Goal: Task Accomplishment & Management: Manage account settings

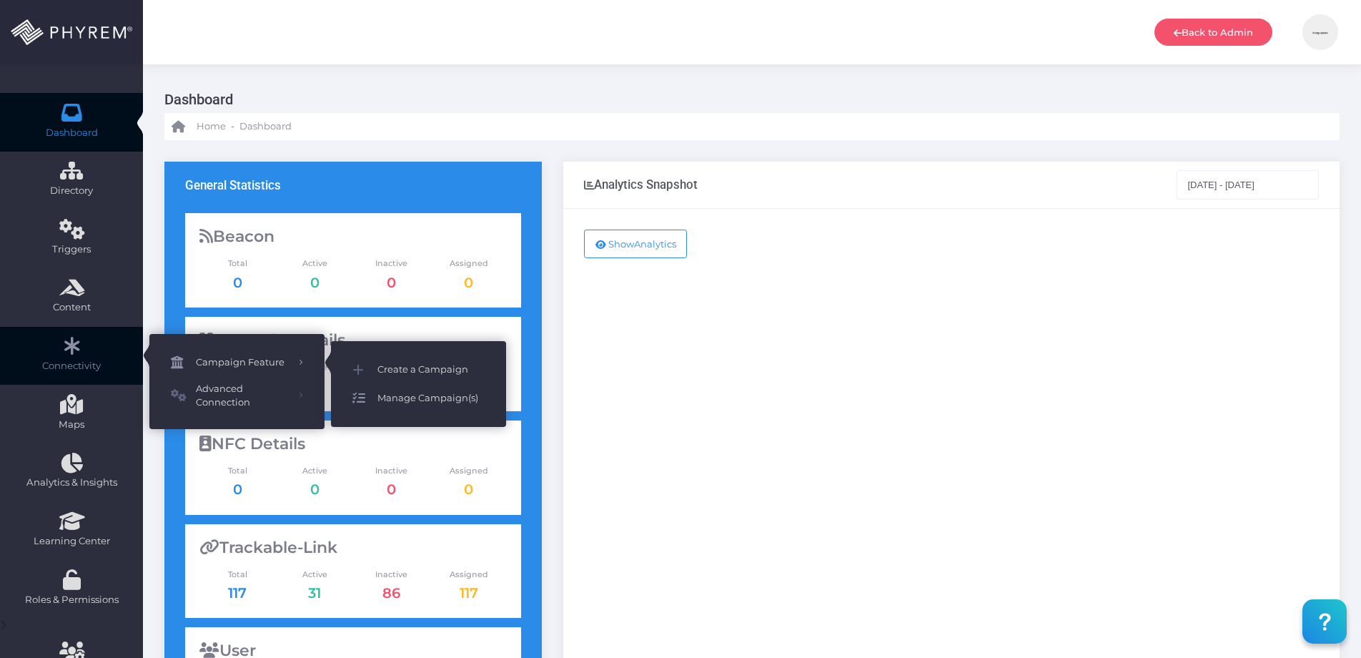
click at [417, 394] on span "Manage Campaign(s)" at bounding box center [430, 398] width 107 height 19
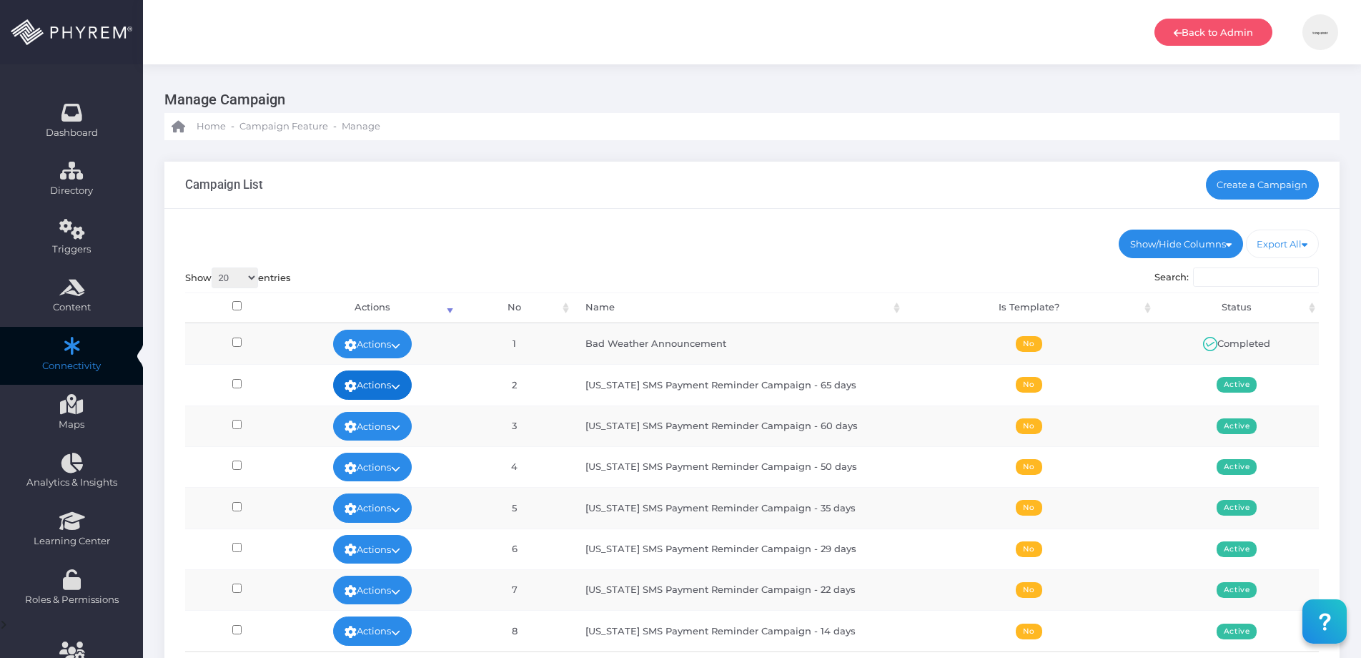
click at [360, 395] on link "Actions" at bounding box center [372, 384] width 79 height 29
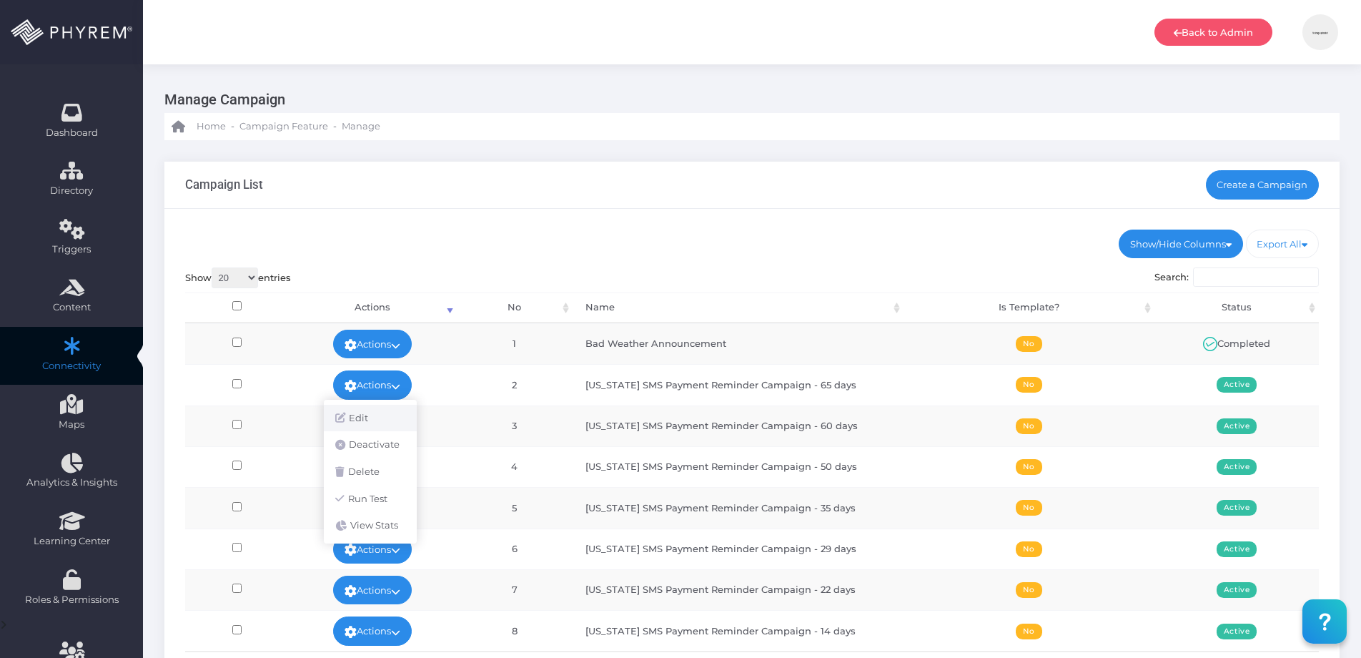
click at [365, 414] on link "Edit" at bounding box center [370, 418] width 93 height 27
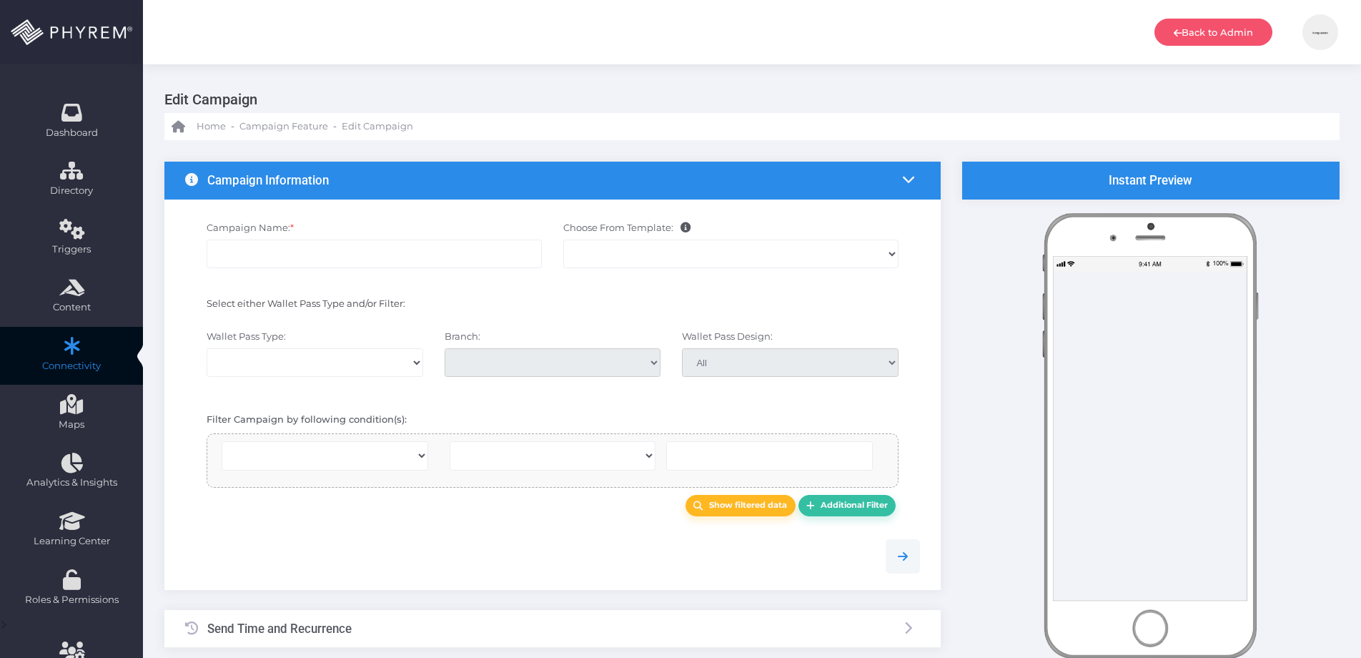
select select
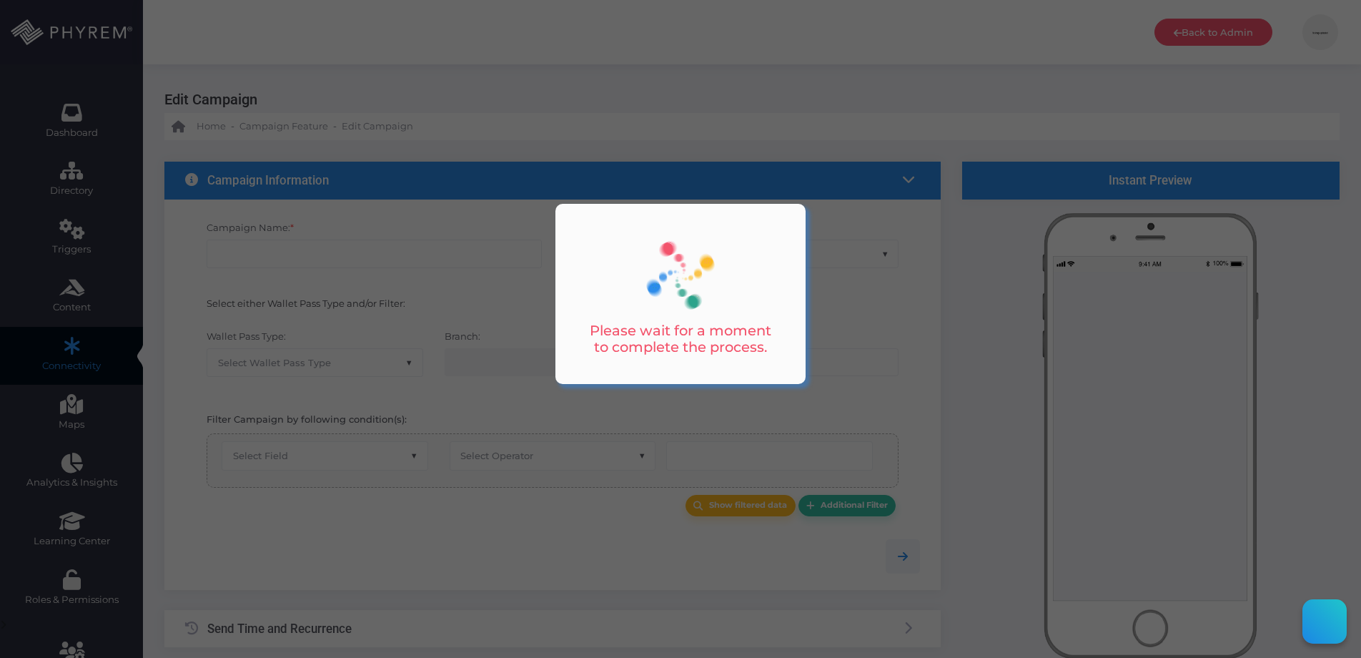
type input "[US_STATE] SMS Payment Reminder Campaign - 65 days"
select select "15"
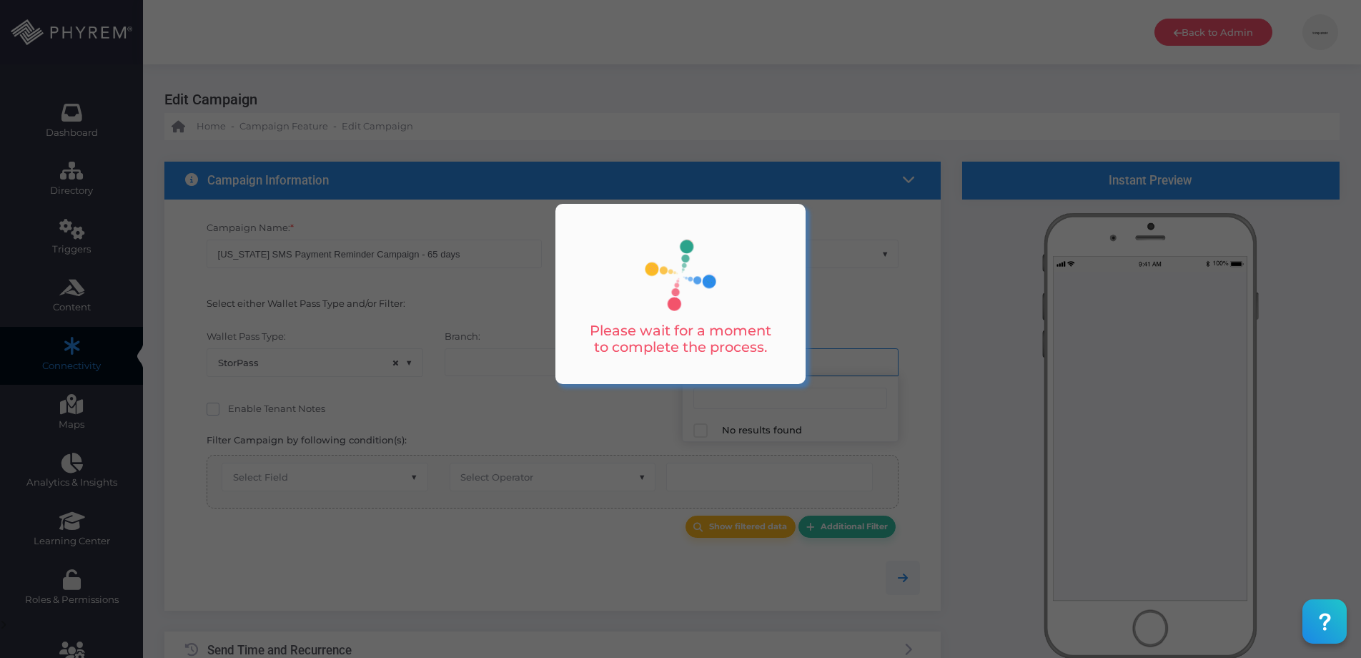
select select "662"
select select "after_x_days"
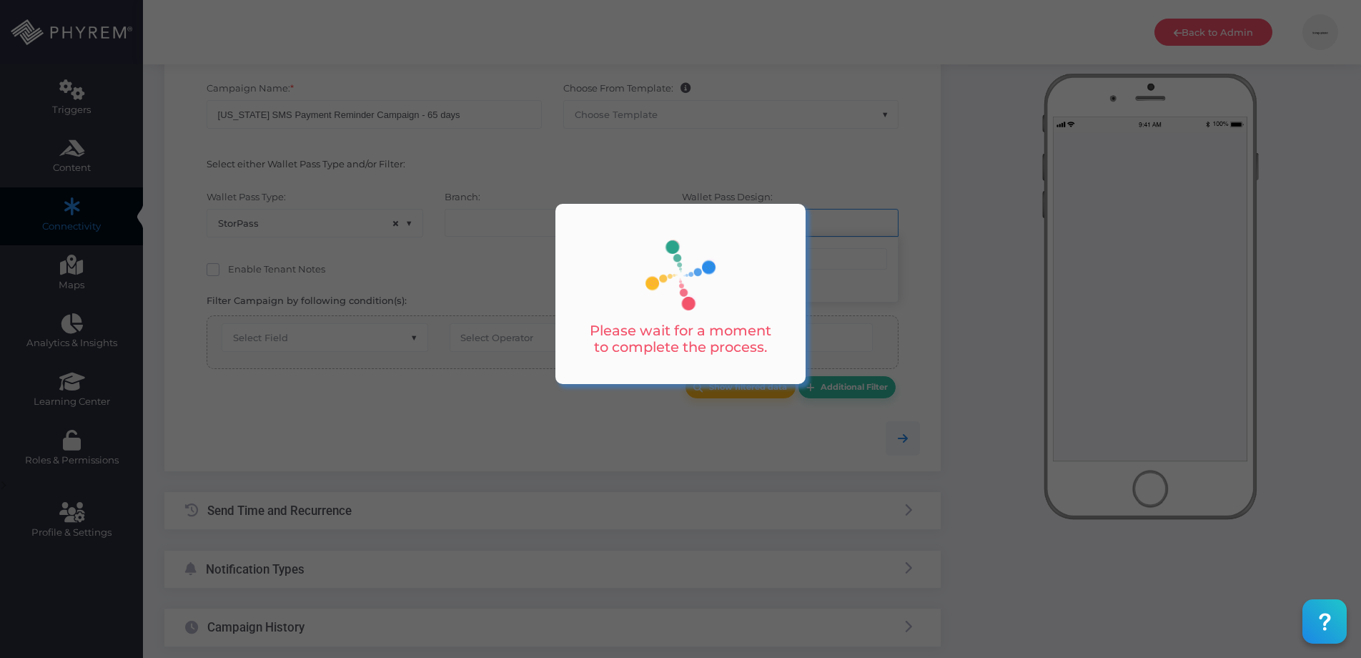
scroll to position [70, 0]
select select "2197"
select select "dPaidThru"
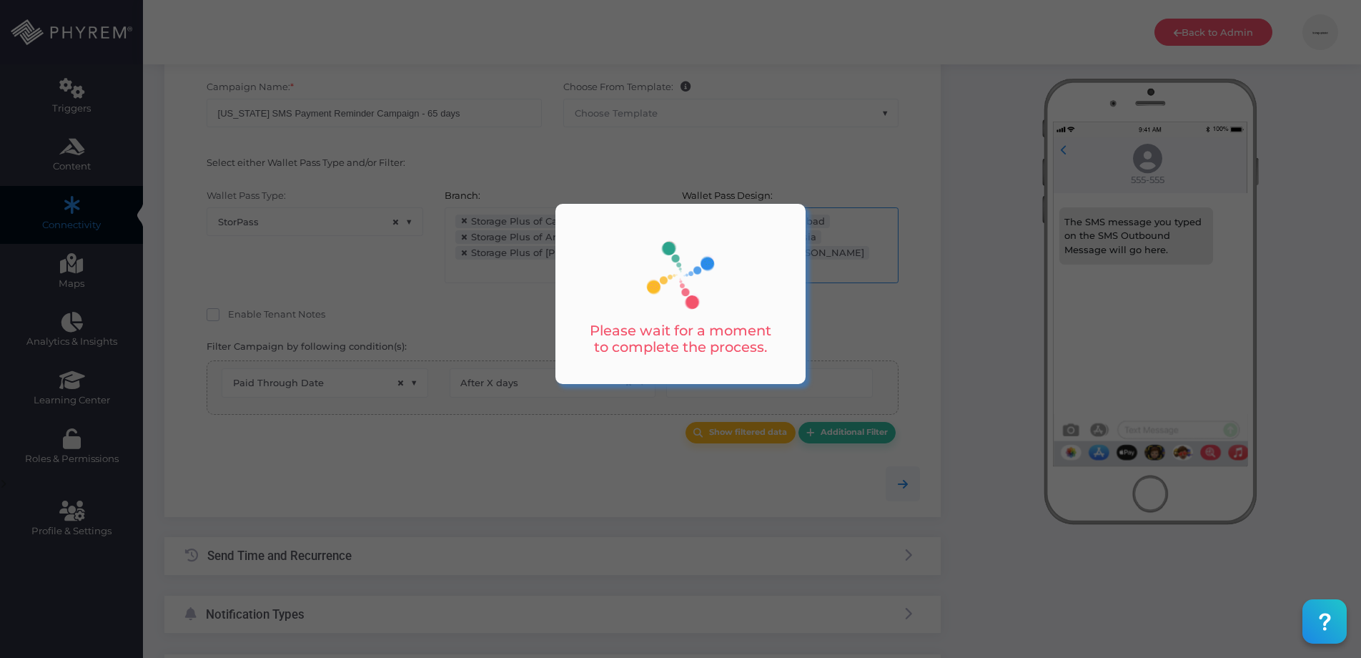
scroll to position [153, 0]
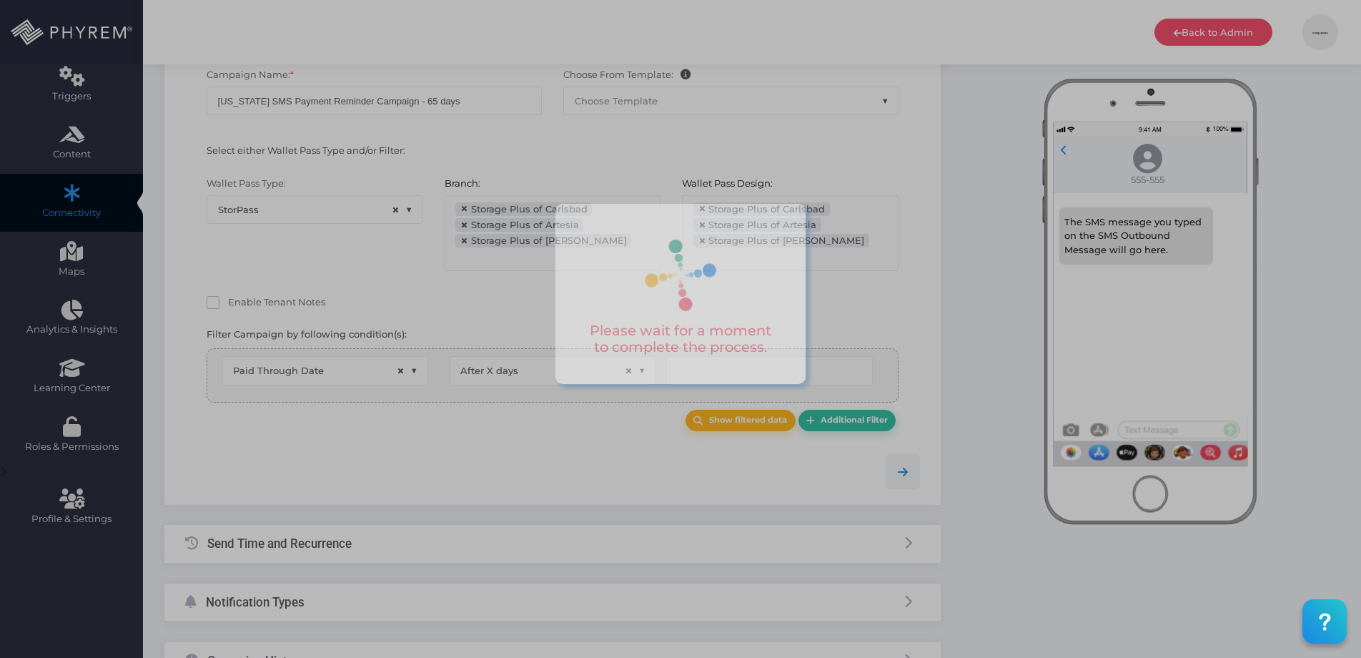
type input "66"
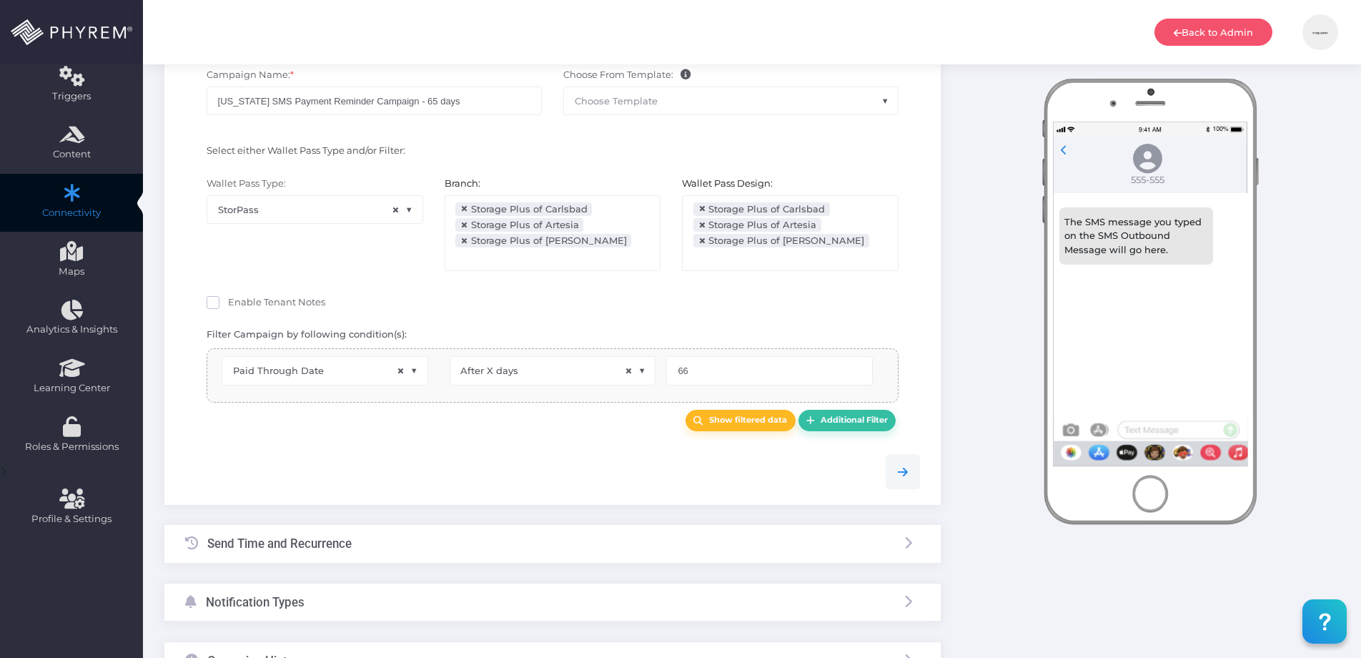
select select "pr_wallet_users.voided"
select select "equals"
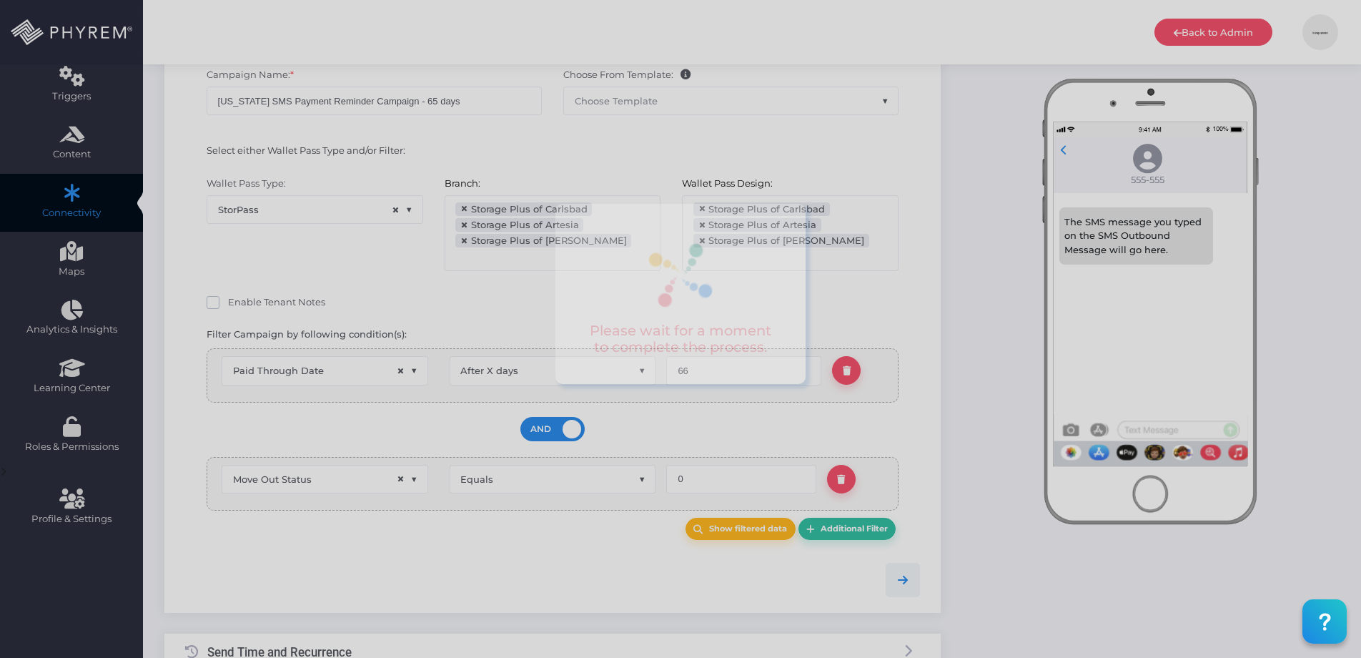
click at [231, 307] on span "Enable Tenant Notes" at bounding box center [276, 301] width 97 height 11
click at [231, 304] on input "Enable Tenant Notes" at bounding box center [232, 299] width 9 height 9
checkbox input "true"
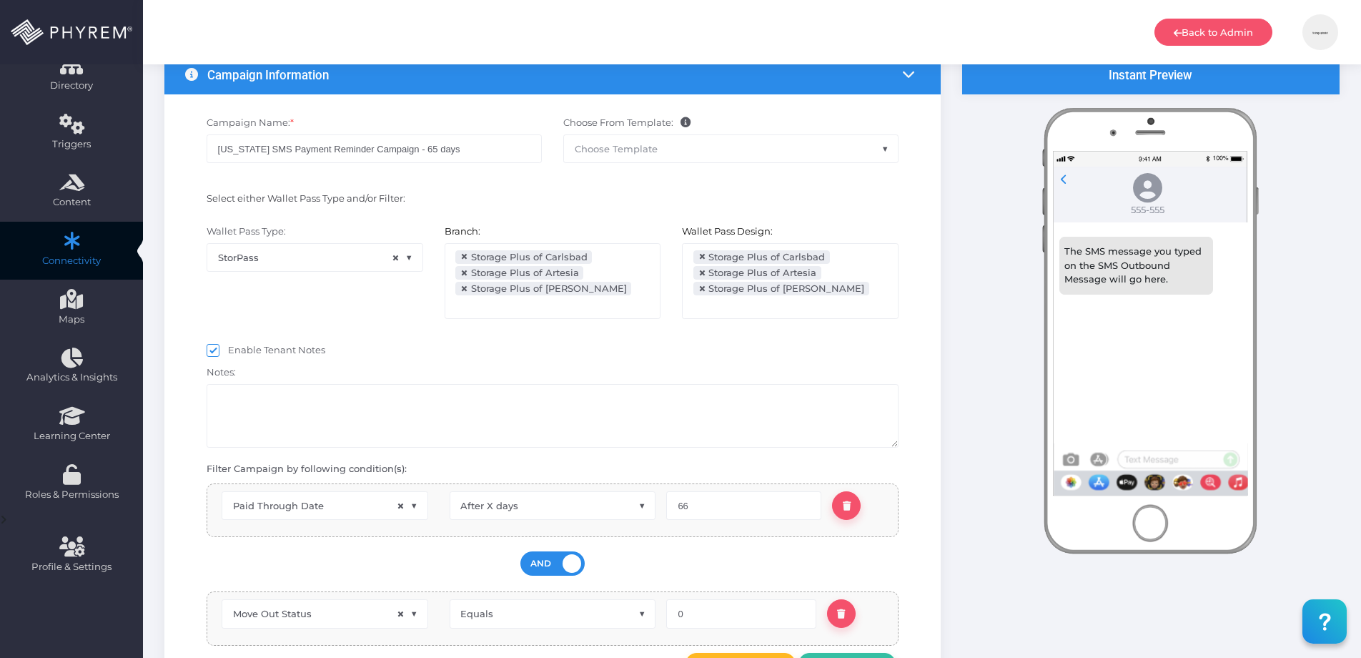
scroll to position [0, 0]
